Goal: Navigation & Orientation: Find specific page/section

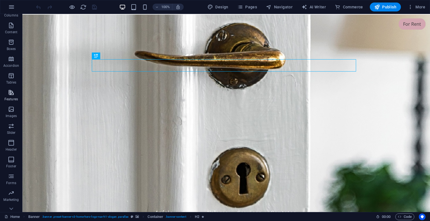
scroll to position [70, 0]
click at [13, 200] on icon "button" at bounding box center [11, 201] width 7 height 7
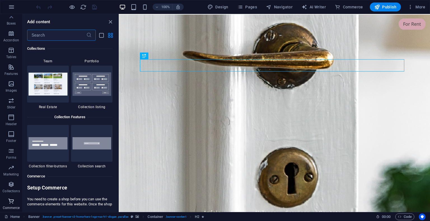
scroll to position [5394, 0]
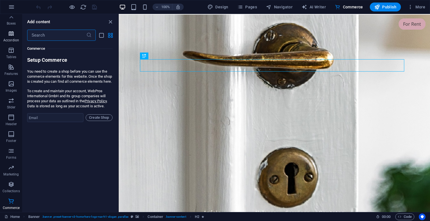
click at [11, 36] on icon "button" at bounding box center [11, 33] width 7 height 7
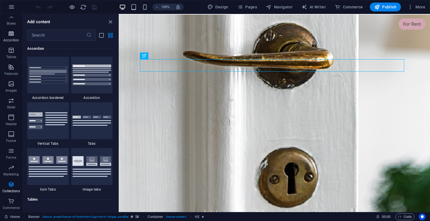
scroll to position [1787, 0]
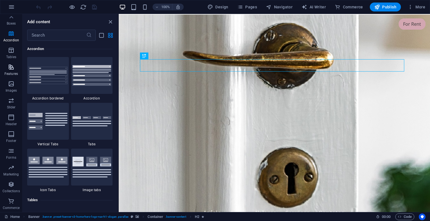
click at [11, 70] on icon "button" at bounding box center [11, 67] width 7 height 7
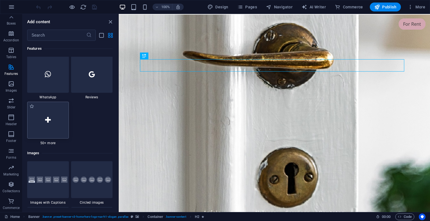
scroll to position [2742, 0]
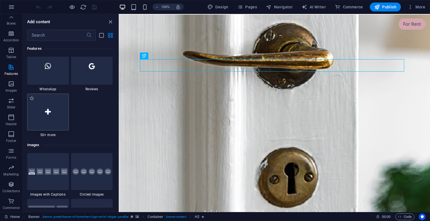
click at [46, 122] on div at bounding box center [48, 112] width 42 height 37
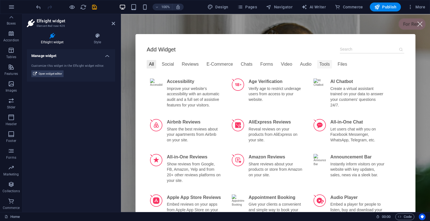
click at [317, 64] on div "Tools" at bounding box center [324, 64] width 15 height 8
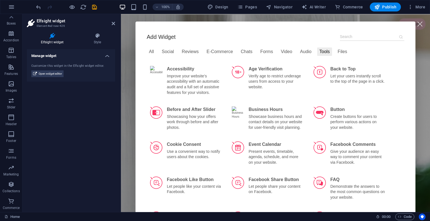
scroll to position [0, 0]
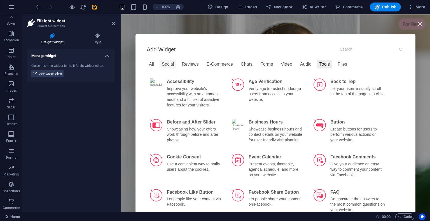
click at [168, 63] on div "Social" at bounding box center [168, 64] width 17 height 8
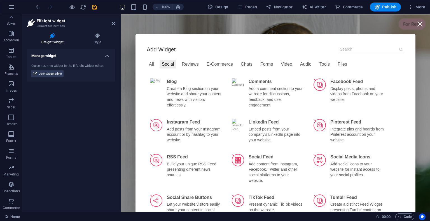
click at [416, 25] on div at bounding box center [419, 24] width 13 height 13
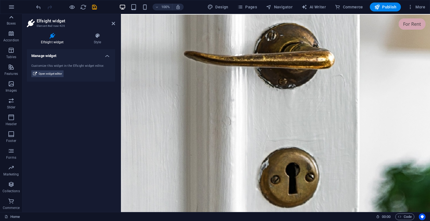
click at [11, 21] on icon at bounding box center [11, 17] width 8 height 8
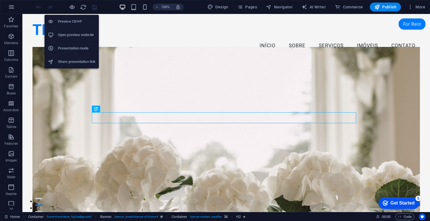
drag, startPoint x: 76, startPoint y: 21, endPoint x: 73, endPoint y: 33, distance: 12.6
click at [73, 33] on ul "Preview Ctrl+P Open preview website Presentation mode Share presentation link" at bounding box center [72, 42] width 54 height 54
click at [73, 35] on h6 "Open preview website" at bounding box center [77, 35] width 38 height 7
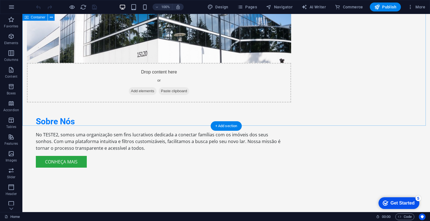
scroll to position [448, 0]
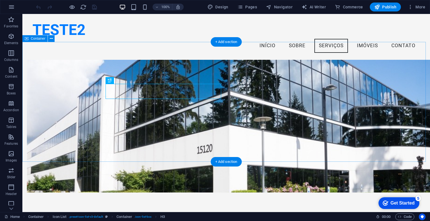
scroll to position [248, 0]
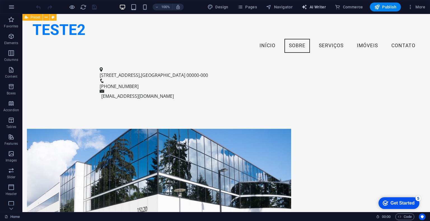
click at [317, 6] on span "AI Writer" at bounding box center [313, 7] width 24 height 6
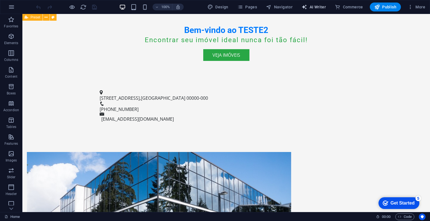
select select "English"
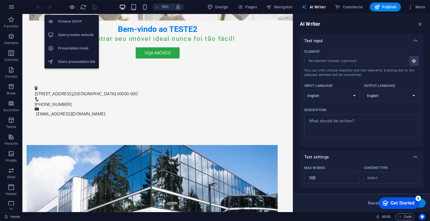
click at [74, 23] on h6 "Preview Ctrl+P" at bounding box center [77, 21] width 38 height 7
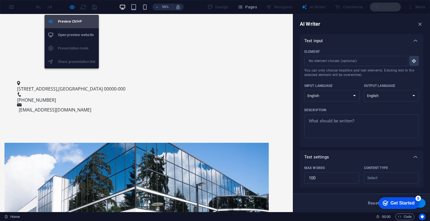
scroll to position [239, 0]
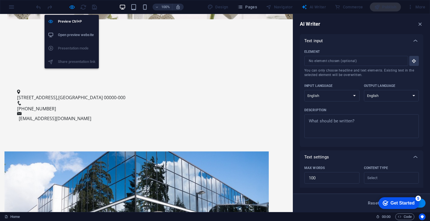
click at [78, 35] on h6 "Open preview website" at bounding box center [77, 35] width 38 height 7
